Goal: Find specific fact

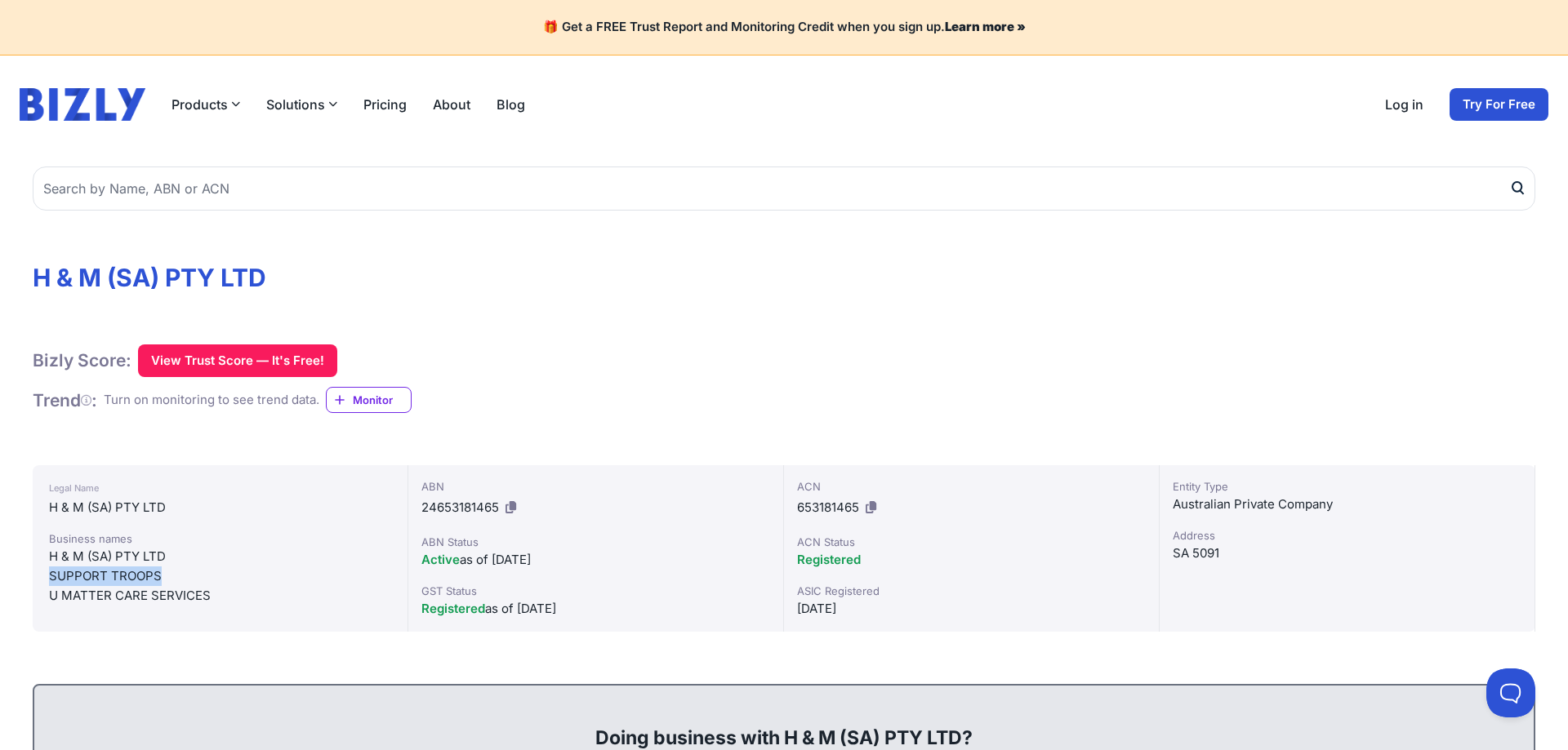
drag, startPoint x: 28, startPoint y: 577, endPoint x: 163, endPoint y: 576, distance: 135.0
copy div "SUPPORT TROOPS"
drag, startPoint x: 183, startPoint y: 557, endPoint x: 49, endPoint y: 564, distance: 134.2
click at [49, 564] on div "Business names H & M (SA) PTY LTD SUPPORT TROOPS U MATTER CARE SERVICES" at bounding box center [219, 568] width 342 height 75
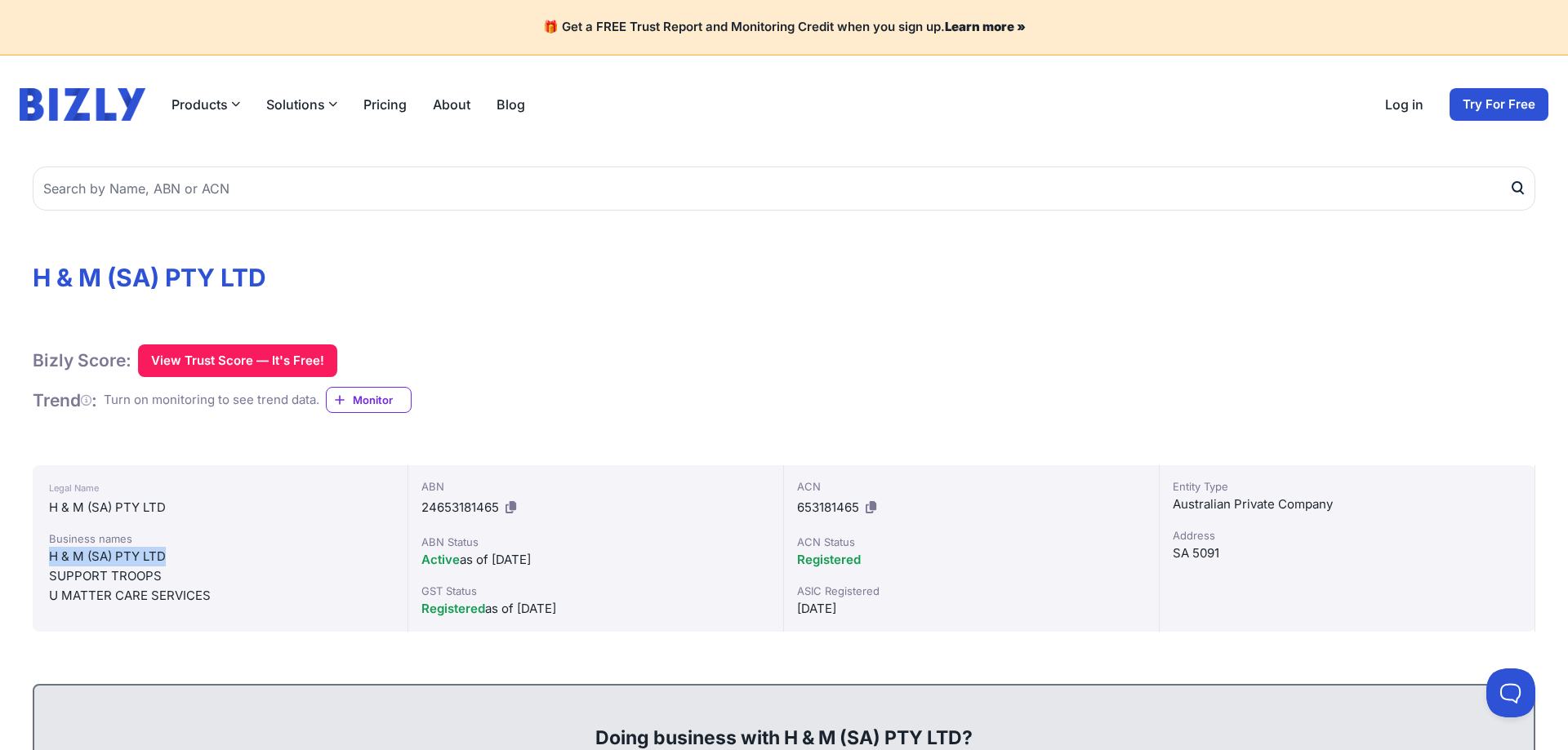
copy div "H & M (SA) PTY LTD"
drag, startPoint x: 44, startPoint y: 558, endPoint x: 174, endPoint y: 571, distance: 130.6
click at [174, 571] on div "Legal Name H & M (SA) PTY LTD Business names H & M (SA) PTY LTD SUPPORT TROOPS …" at bounding box center [220, 549] width 376 height 166
copy div "H & M (SA) PTY LTD SUPPORT TROOPS"
